Goal: Communication & Community: Answer question/provide support

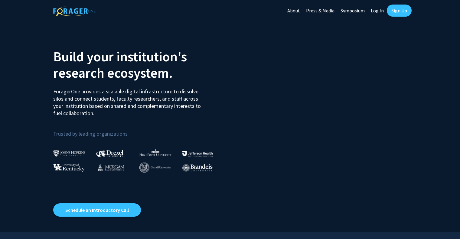
click at [381, 11] on link "Log In" at bounding box center [377, 10] width 19 height 21
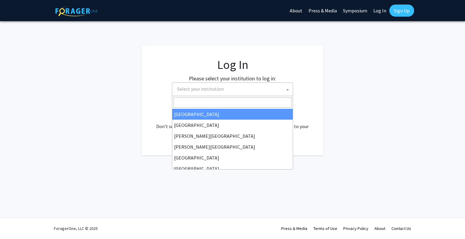
click at [249, 95] on span "Select your institution" at bounding box center [234, 89] width 118 height 12
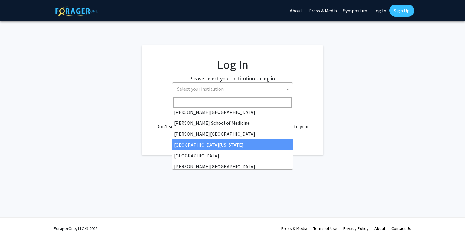
scroll to position [151, 0]
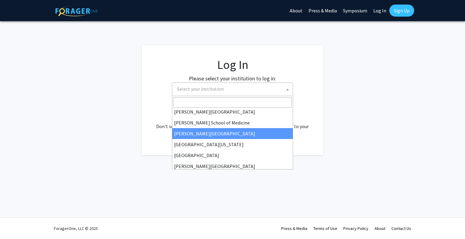
select select "20"
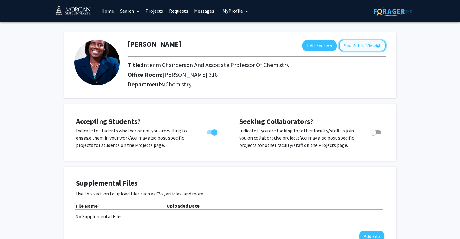
click at [373, 44] on button "See Public View help" at bounding box center [362, 46] width 47 height 12
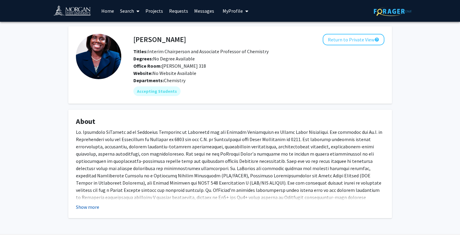
click at [91, 209] on button "Show more" at bounding box center [87, 207] width 23 height 7
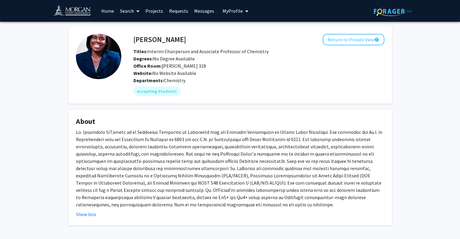
click at [200, 10] on link "Messages" at bounding box center [204, 10] width 26 height 21
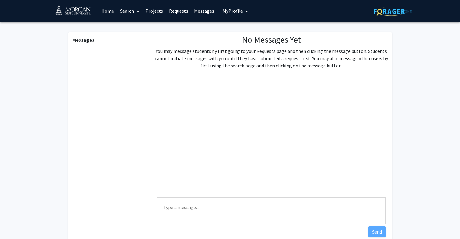
click at [187, 12] on link "Requests" at bounding box center [178, 10] width 25 height 21
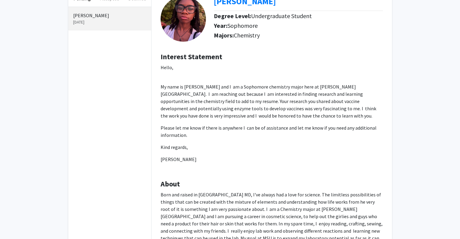
scroll to position [111, 0]
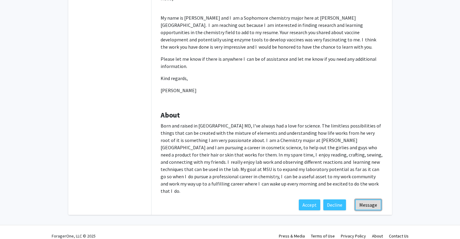
click at [371, 200] on button "Message" at bounding box center [368, 205] width 26 height 11
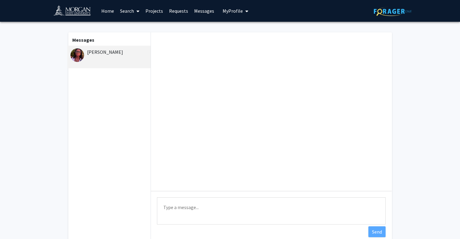
click at [218, 209] on textarea "Type a message" at bounding box center [271, 211] width 229 height 27
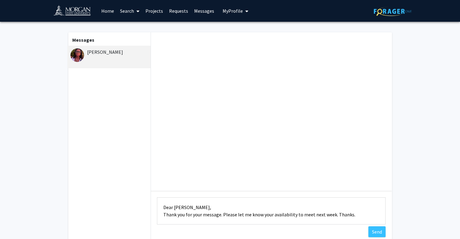
scroll to position [1, 0]
type textarea "Dear [PERSON_NAME], Thank you for your message. Please let me know your availab…"
click at [374, 232] on button "Send" at bounding box center [377, 232] width 17 height 11
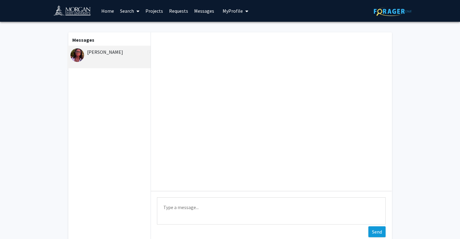
scroll to position [0, 0]
